Goal: Transaction & Acquisition: Obtain resource

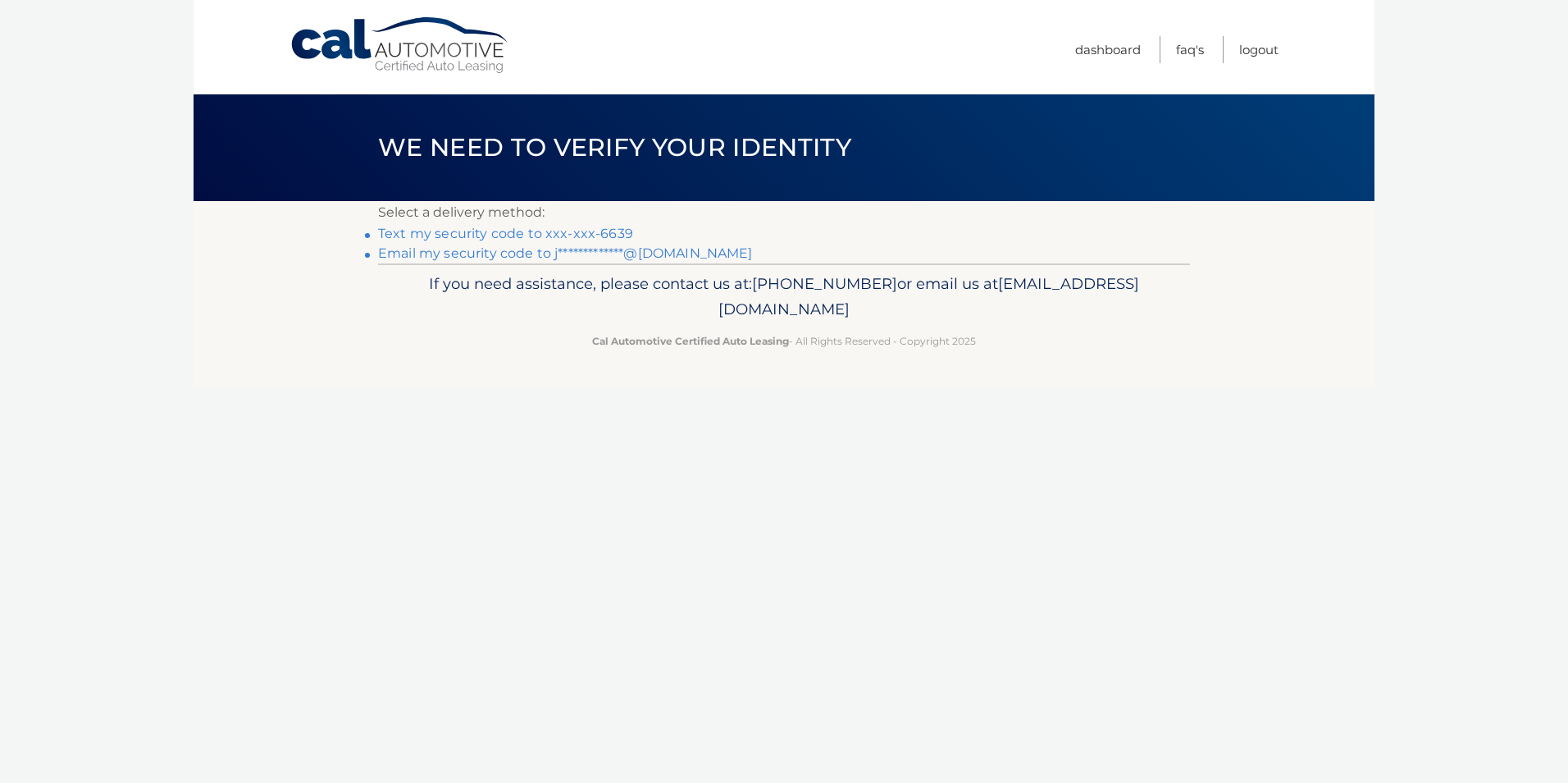
click at [574, 235] on link "Text my security code to xxx-xxx-6639" at bounding box center [505, 234] width 255 height 15
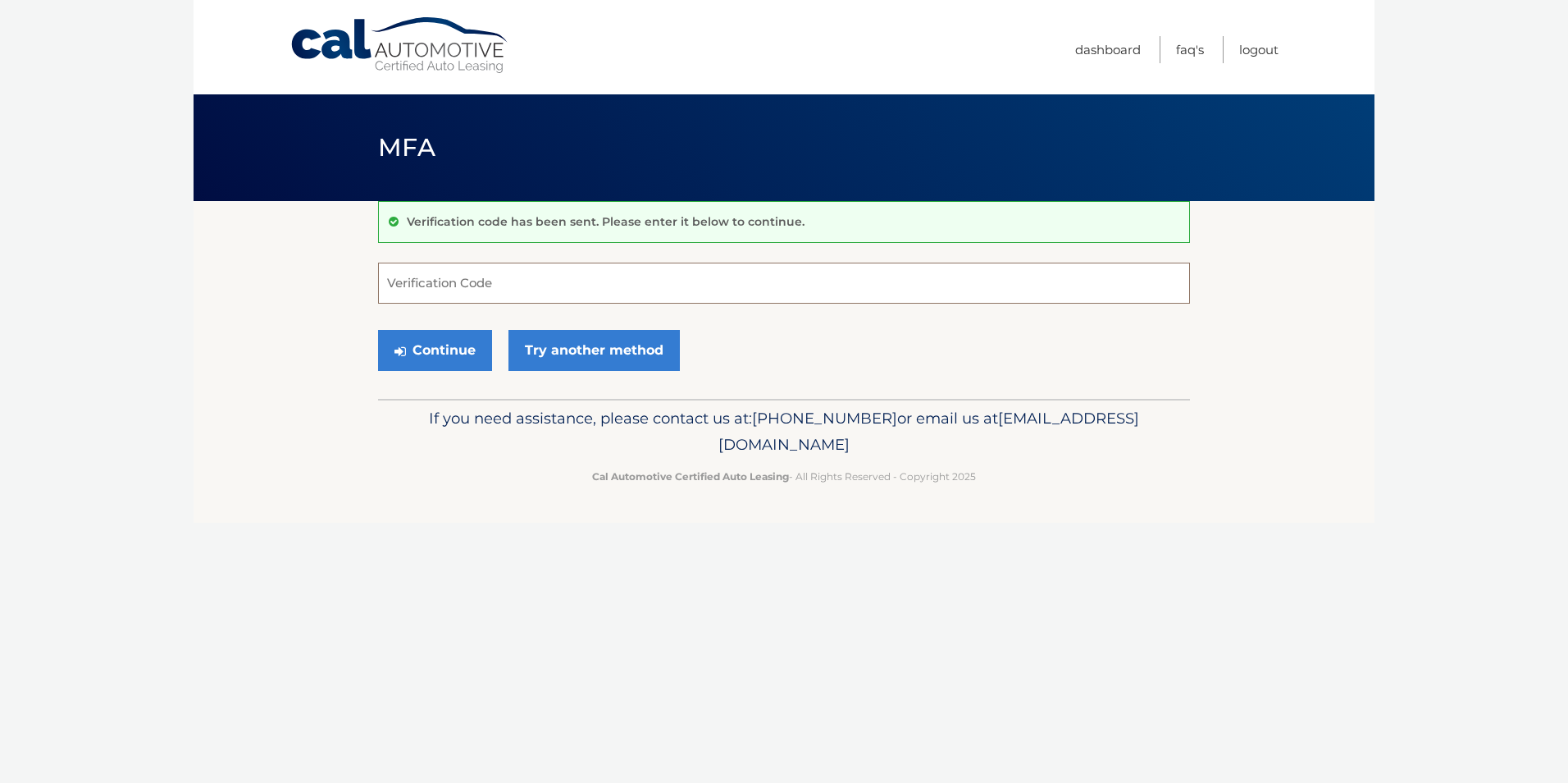
click at [483, 284] on input "Verification Code" at bounding box center [784, 282] width 811 height 41
click at [479, 284] on input "Verification Code" at bounding box center [784, 282] width 811 height 41
type input "1"
type input "474186"
click at [468, 342] on button "Continue" at bounding box center [434, 350] width 114 height 41
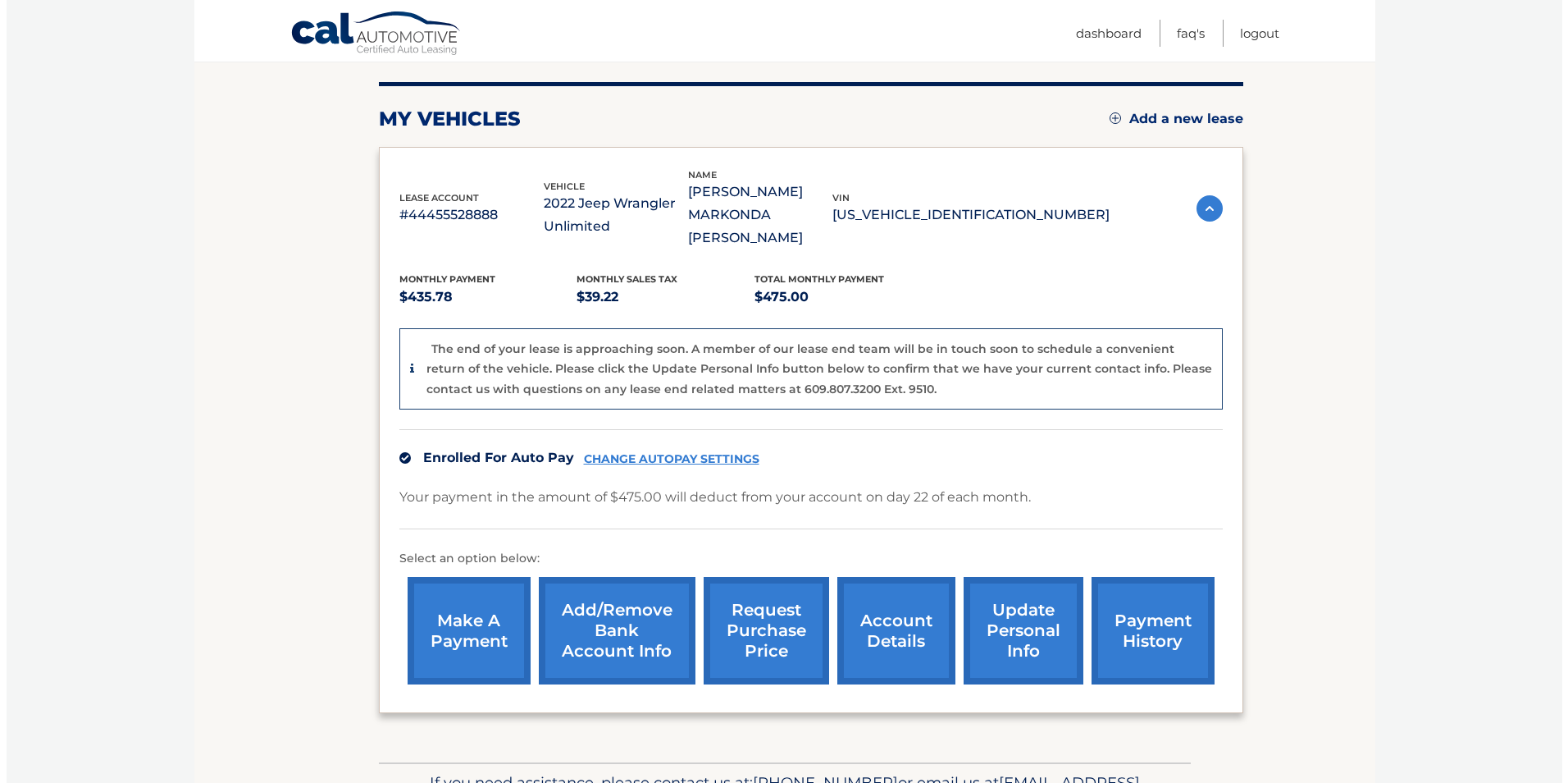
scroll to position [192, 0]
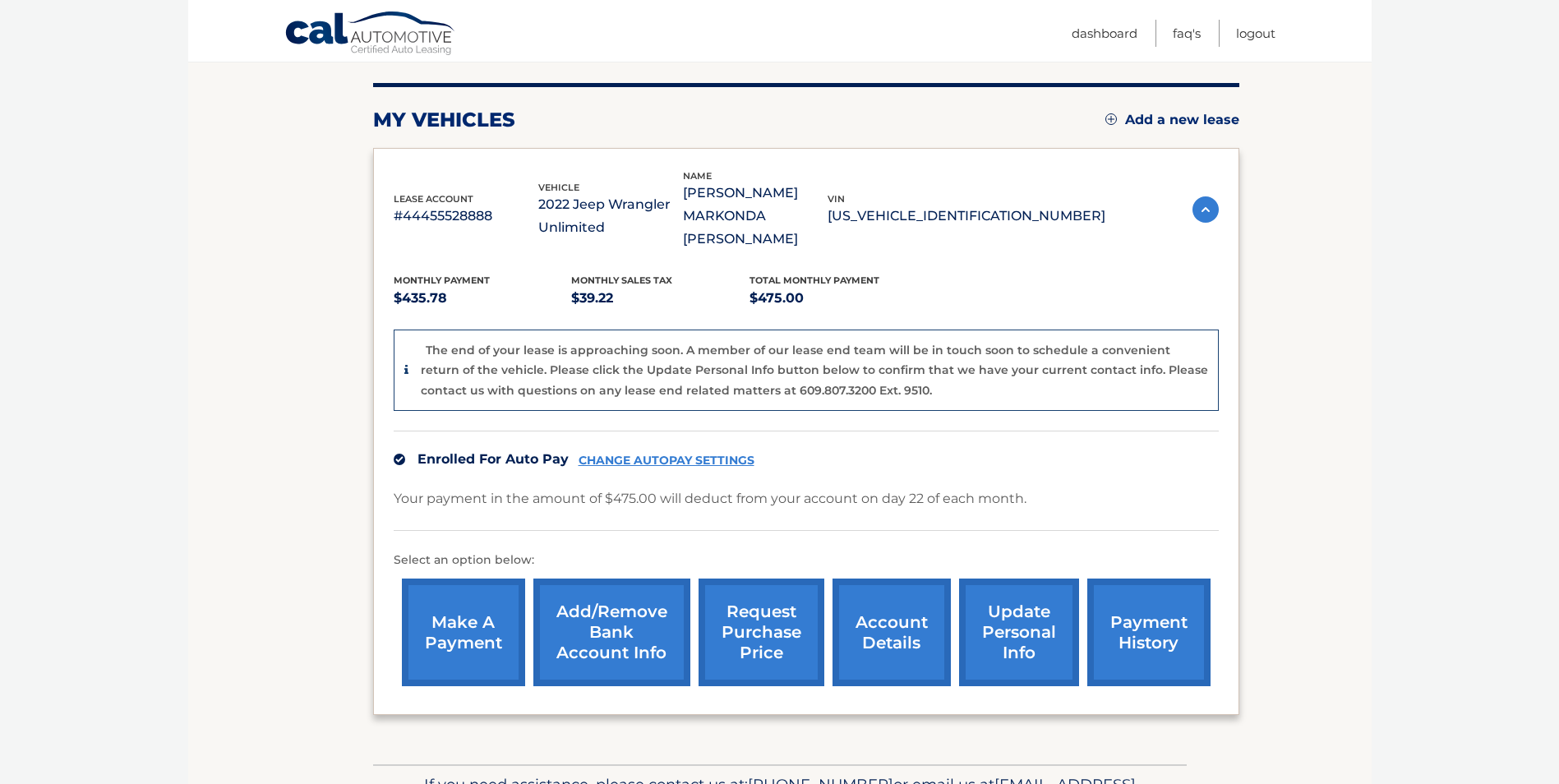
click at [738, 603] on link "request purchase price" at bounding box center [760, 632] width 126 height 107
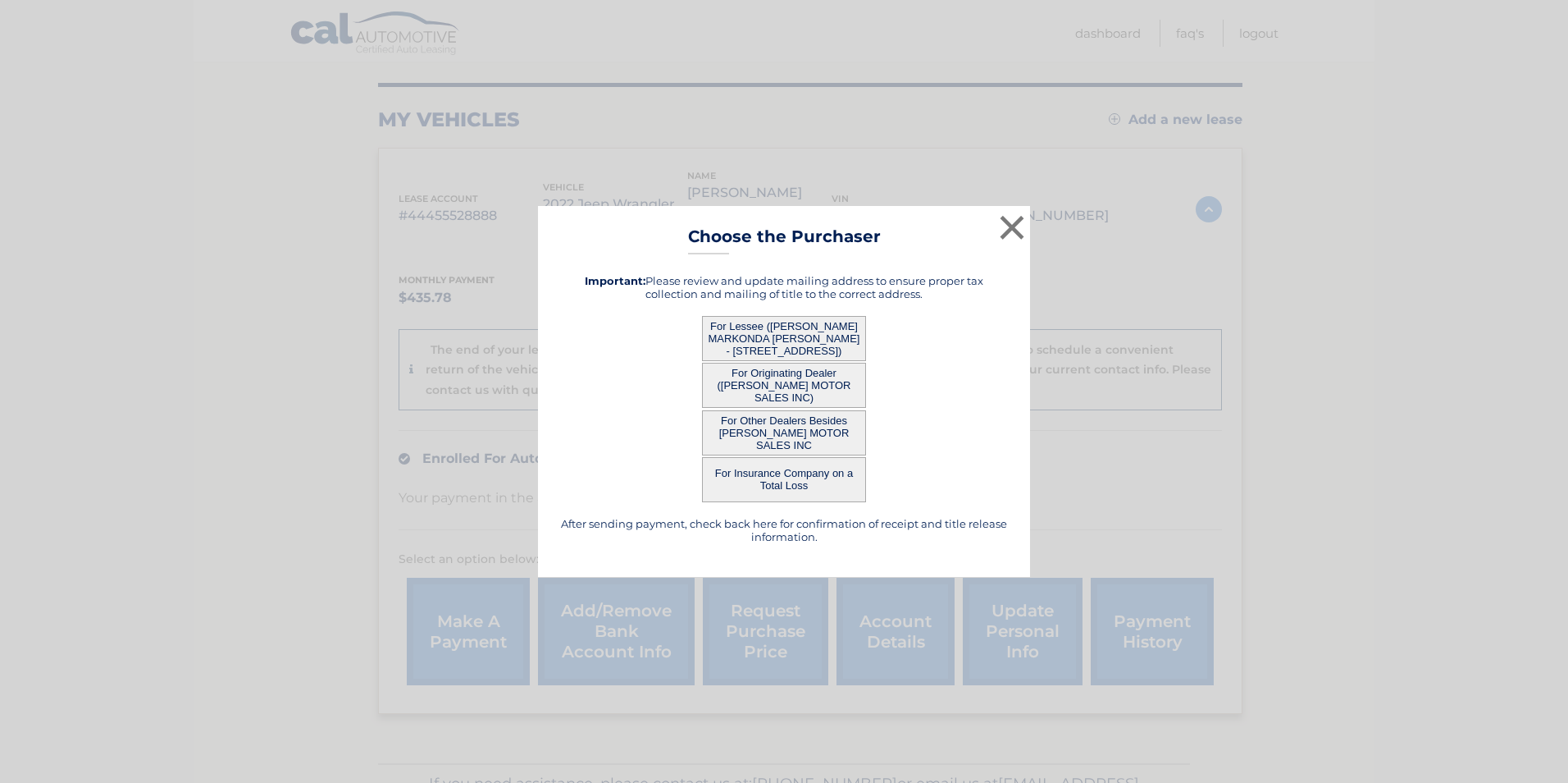
click at [784, 332] on button "For Lessee ([PERSON_NAME] MARKONDA [PERSON_NAME] - [STREET_ADDRESS])" at bounding box center [784, 338] width 164 height 45
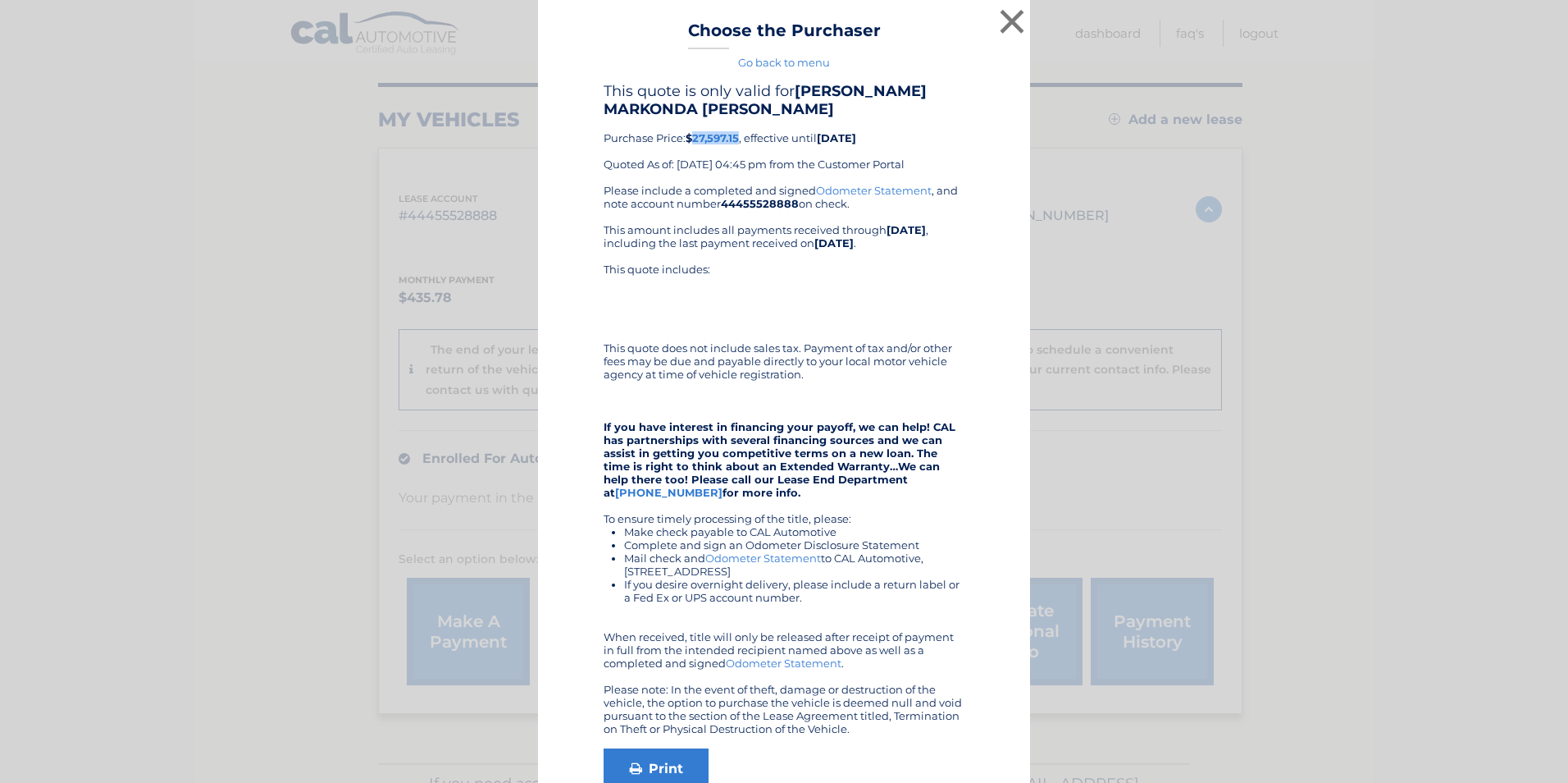
drag, startPoint x: 687, startPoint y: 139, endPoint x: 734, endPoint y: 142, distance: 47.1
click at [734, 142] on b "$27,597.15" at bounding box center [712, 138] width 54 height 13
copy b "27,597.15"
